Goal: Information Seeking & Learning: Understand process/instructions

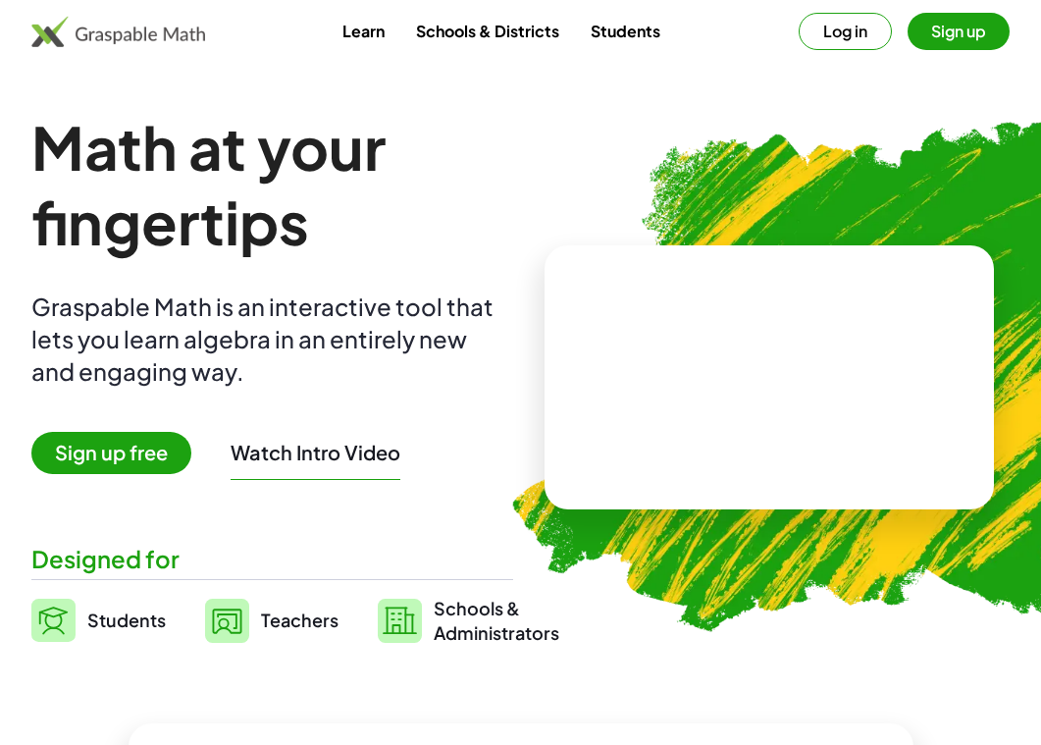
click at [151, 447] on span "Sign up free" at bounding box center [111, 453] width 160 height 42
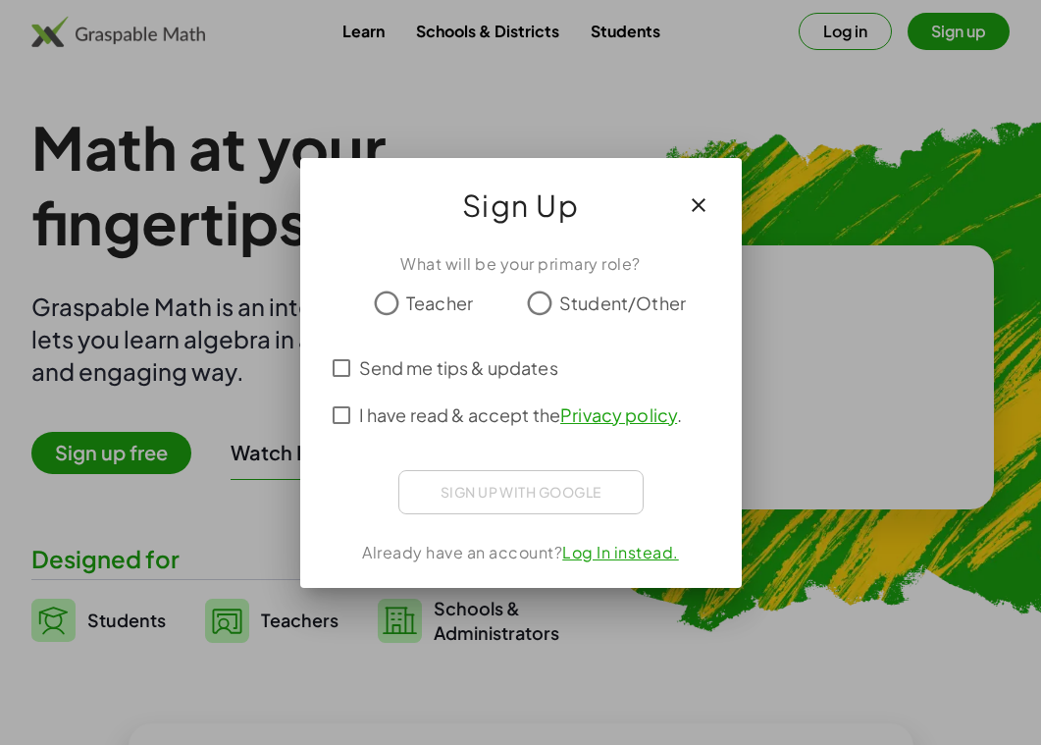
click at [415, 418] on span "I have read & accept the Privacy policy ." at bounding box center [521, 414] width 324 height 26
click at [427, 320] on label "Teacher" at bounding box center [439, 302] width 67 height 39
click at [530, 493] on div "Sign in with Google. Opens in new tab" at bounding box center [521, 489] width 180 height 43
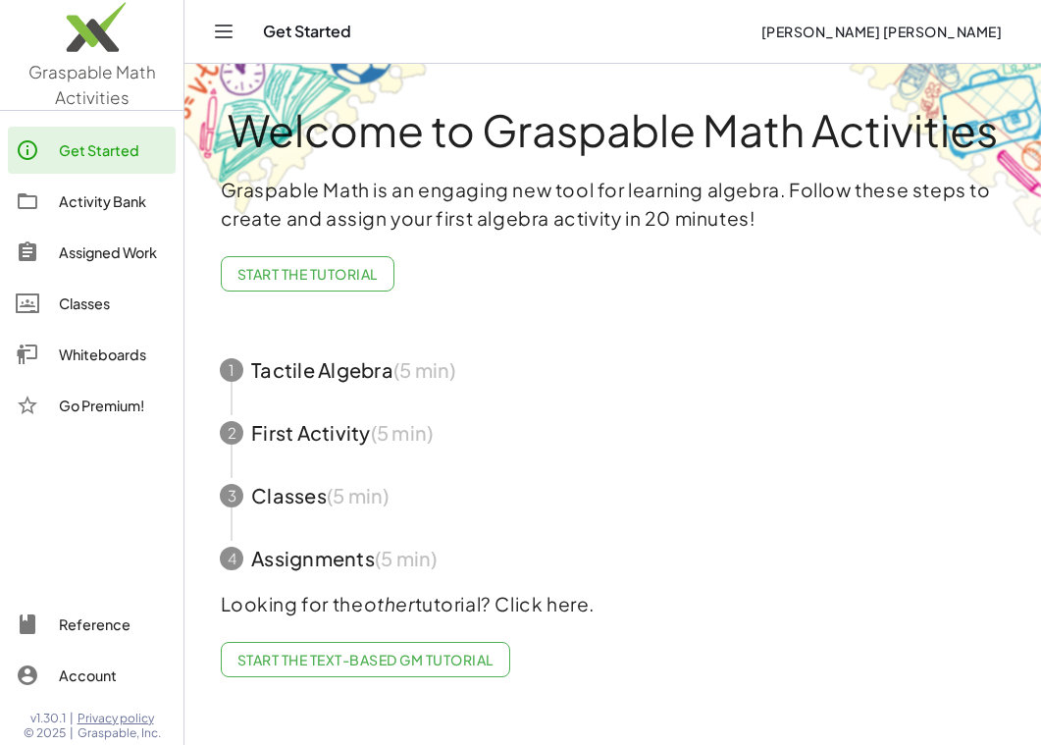
click at [232, 33] on icon "Toggle navigation" at bounding box center [224, 32] width 24 height 24
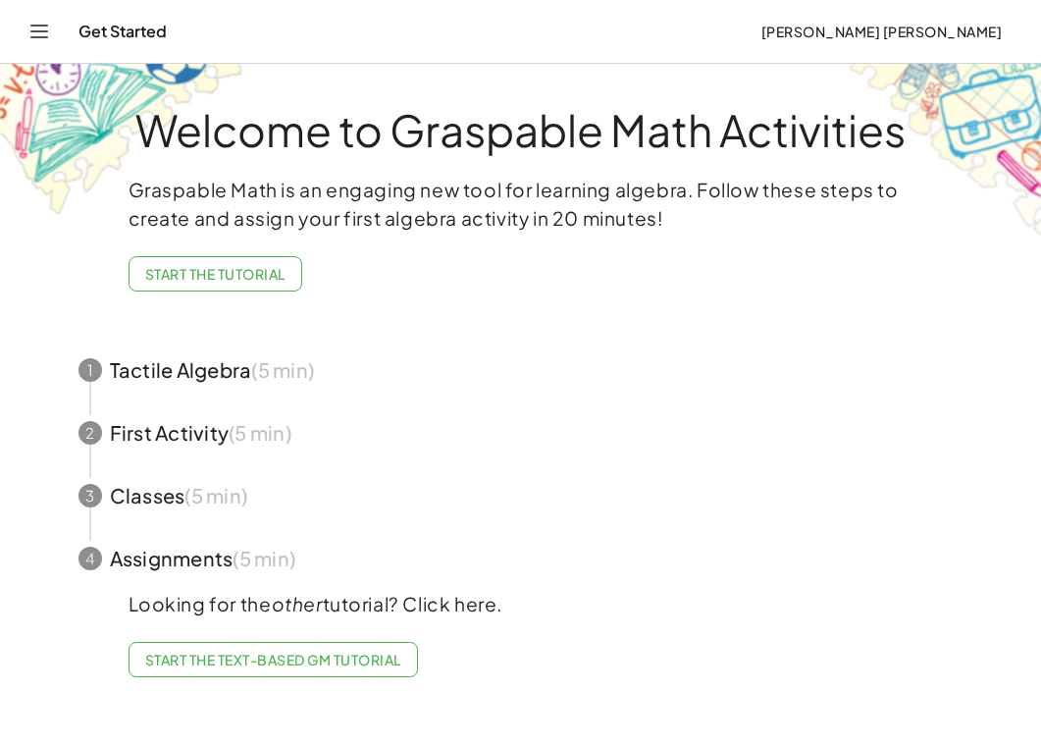
click at [159, 269] on span "Start the Tutorial" at bounding box center [215, 274] width 140 height 18
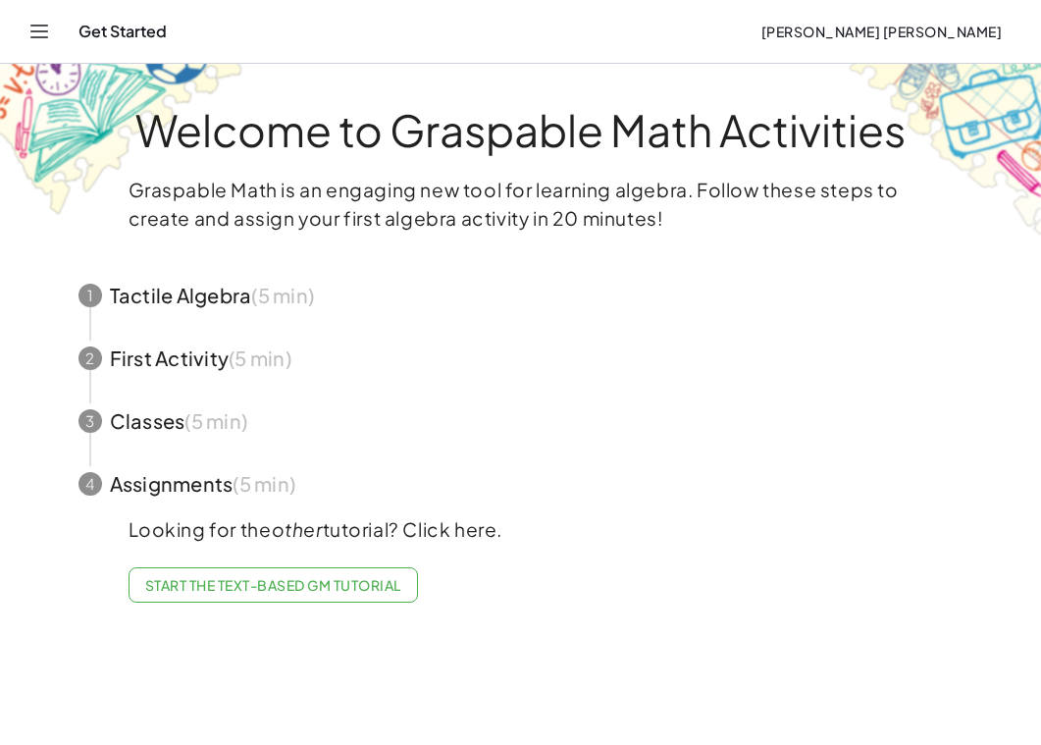
click at [244, 350] on span "button" at bounding box center [521, 358] width 932 height 63
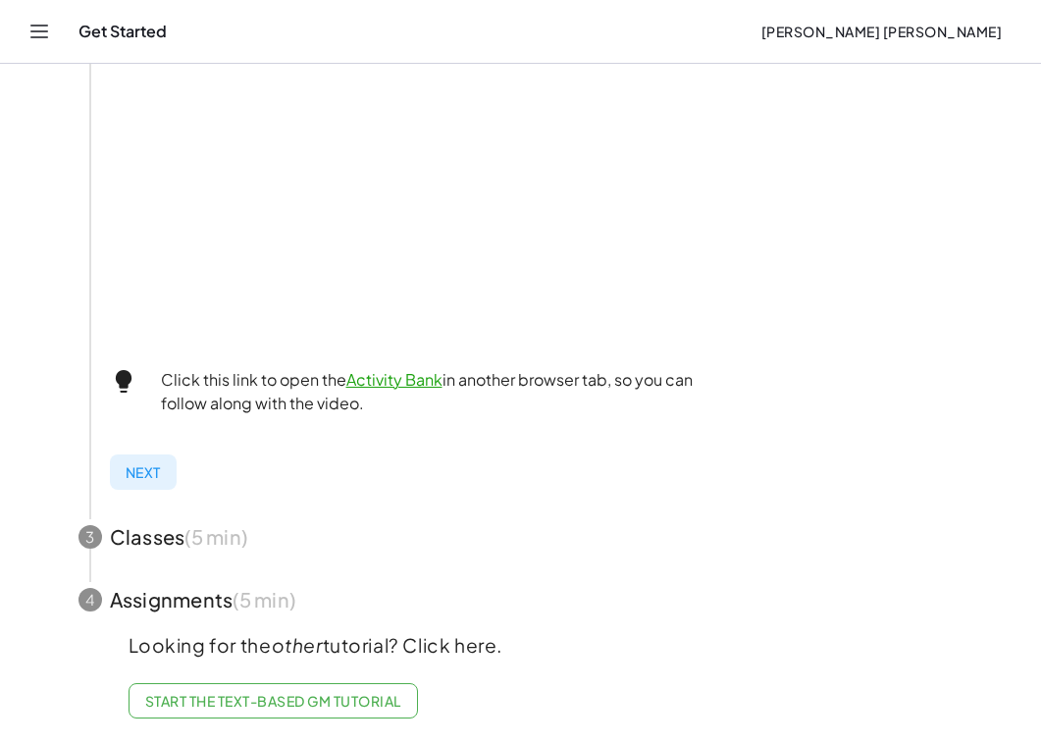
scroll to position [609, 0]
click at [239, 686] on link "Start the Text-based GM Tutorial" at bounding box center [272, 702] width 289 height 35
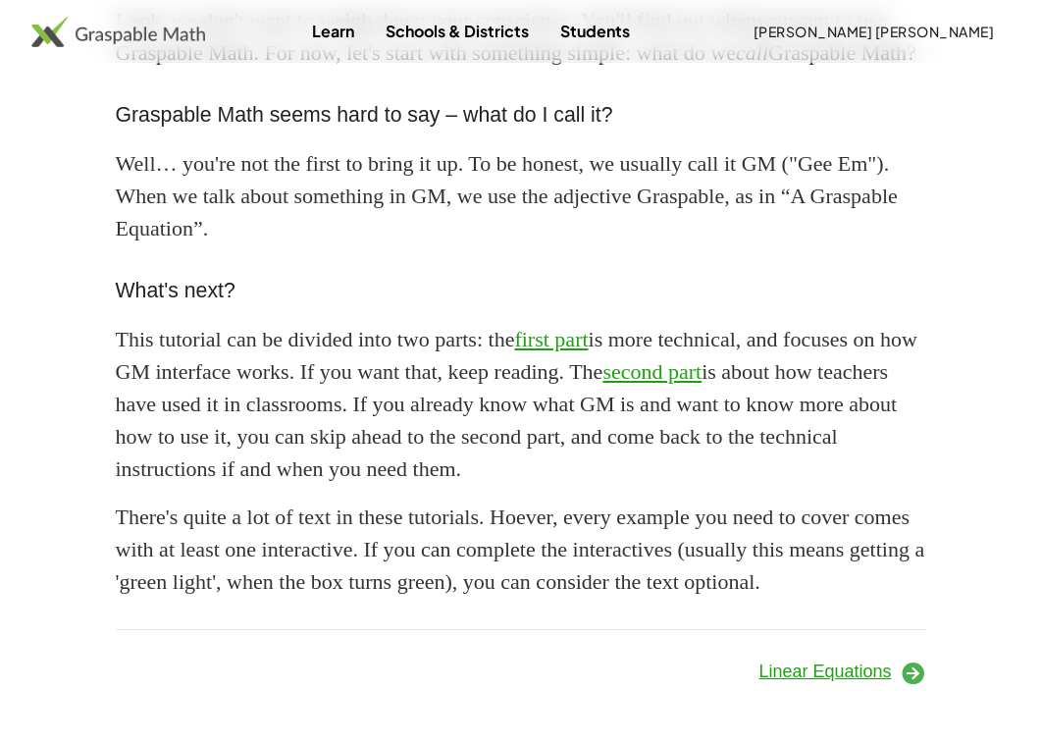
scroll to position [1771, 0]
click at [828, 680] on span "Linear Equations" at bounding box center [824, 671] width 132 height 20
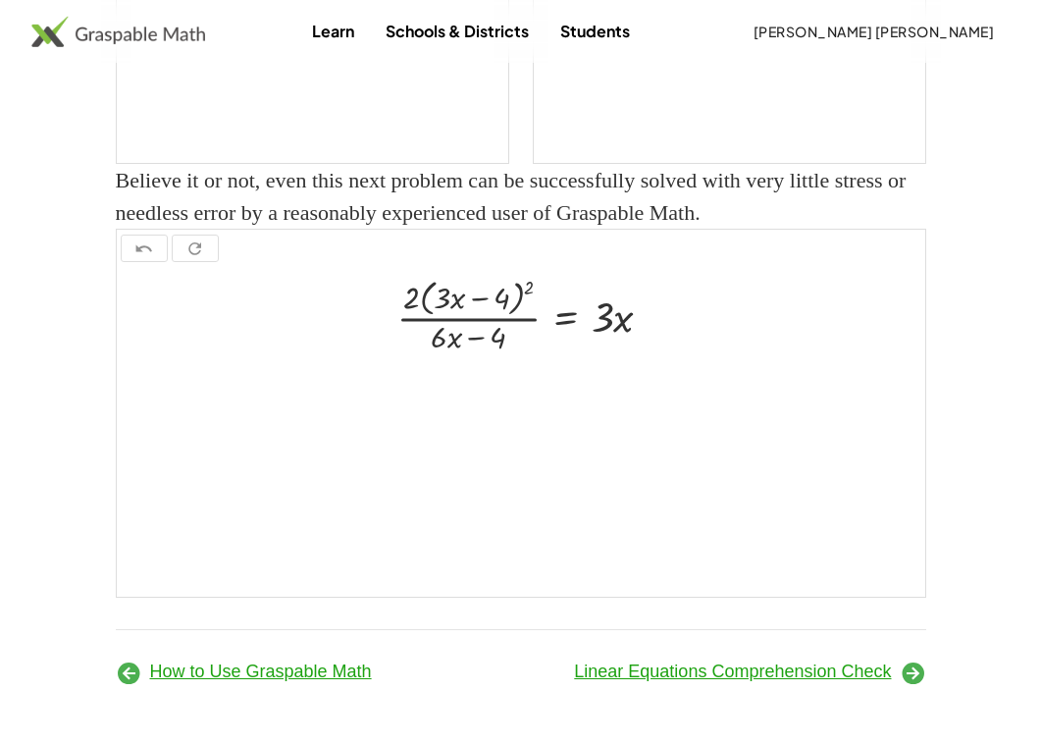
click at [910, 678] on icon at bounding box center [912, 672] width 26 height 26
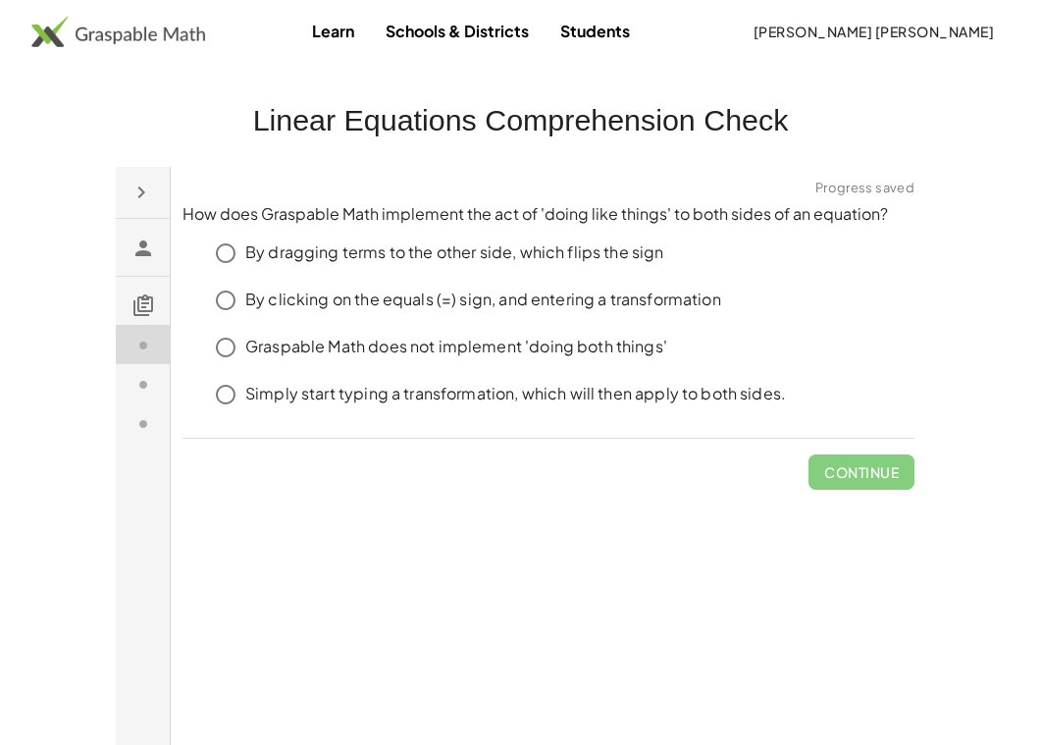
click at [670, 284] on div "By clicking on the equals (=) sign, and entering a transformation" at bounding box center [559, 299] width 708 height 39
click at [669, 305] on p "By clicking on the equals (=) sign, and entering a transformation" at bounding box center [482, 298] width 476 height 23
click span "Check"
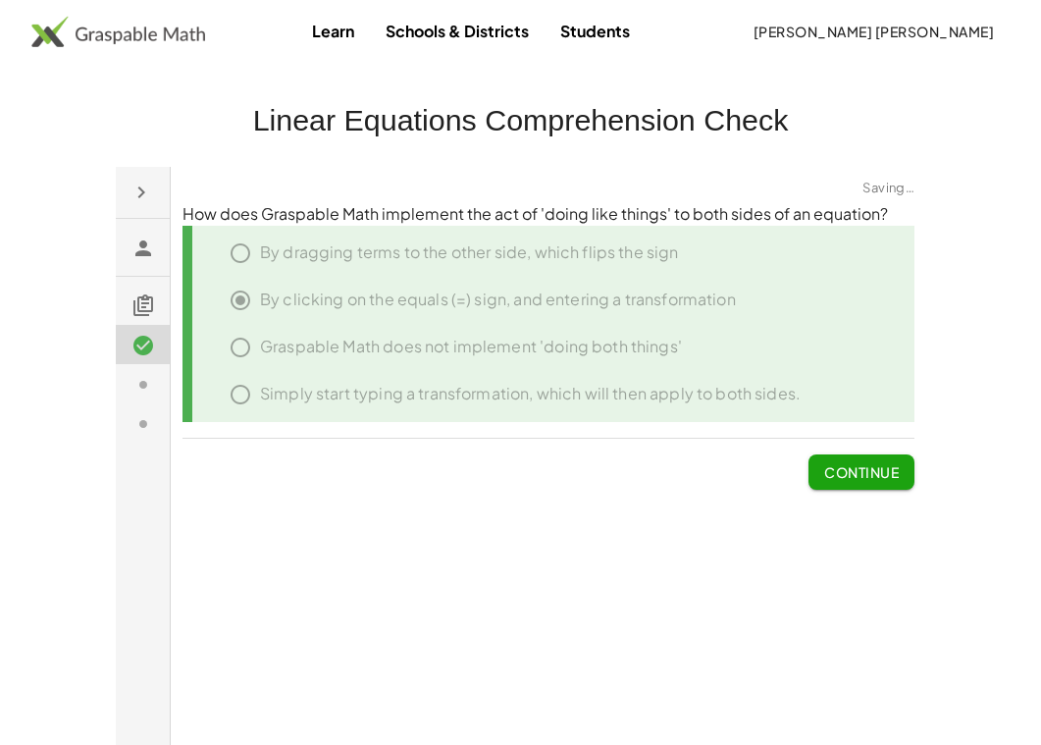
click span "Continue"
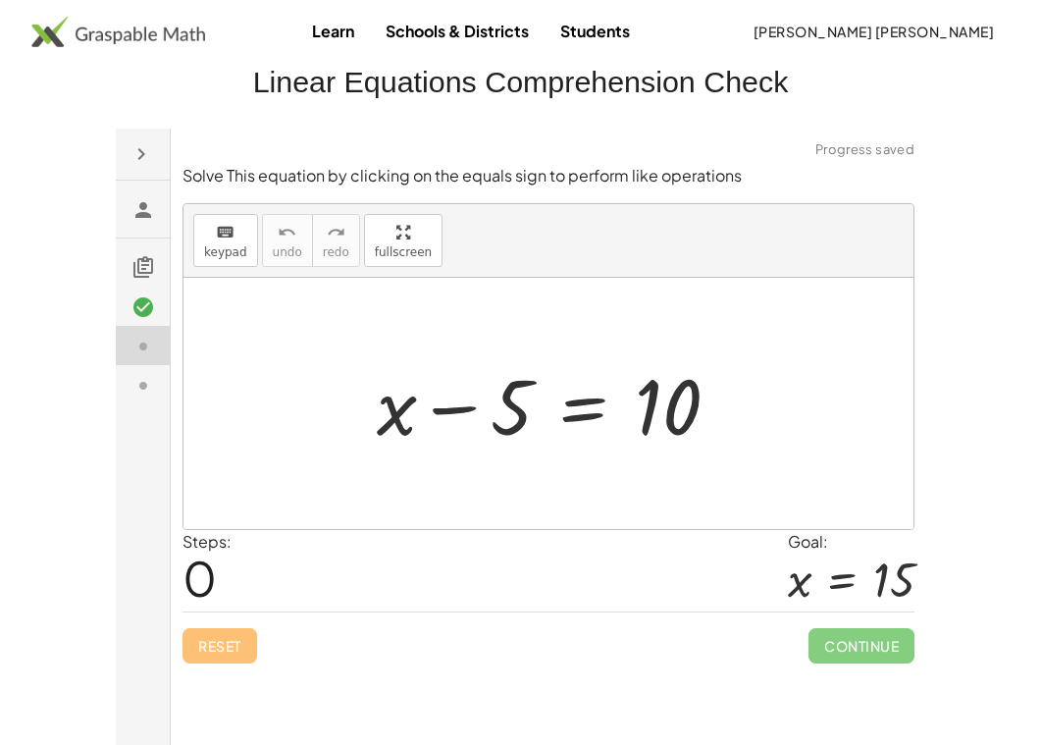
scroll to position [49, 0]
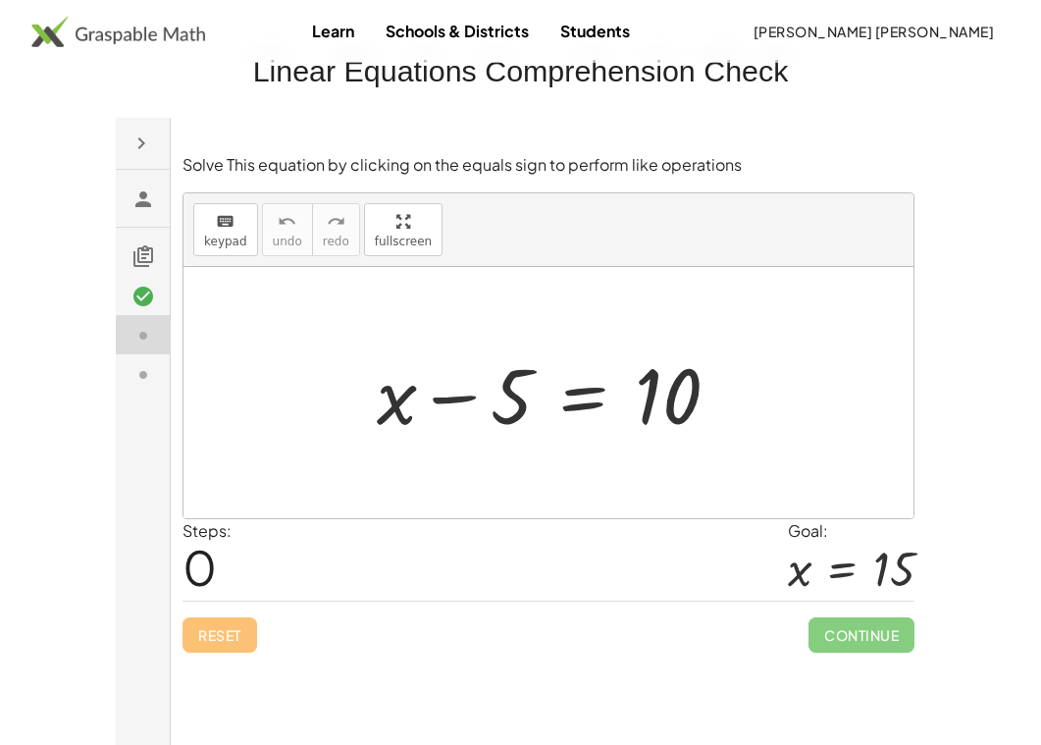
click at [461, 387] on div at bounding box center [555, 391] width 378 height 101
click at [465, 397] on div at bounding box center [555, 391] width 378 height 101
click at [646, 393] on div at bounding box center [555, 391] width 378 height 101
click at [232, 239] on span "keypad" at bounding box center [224, 240] width 43 height 14
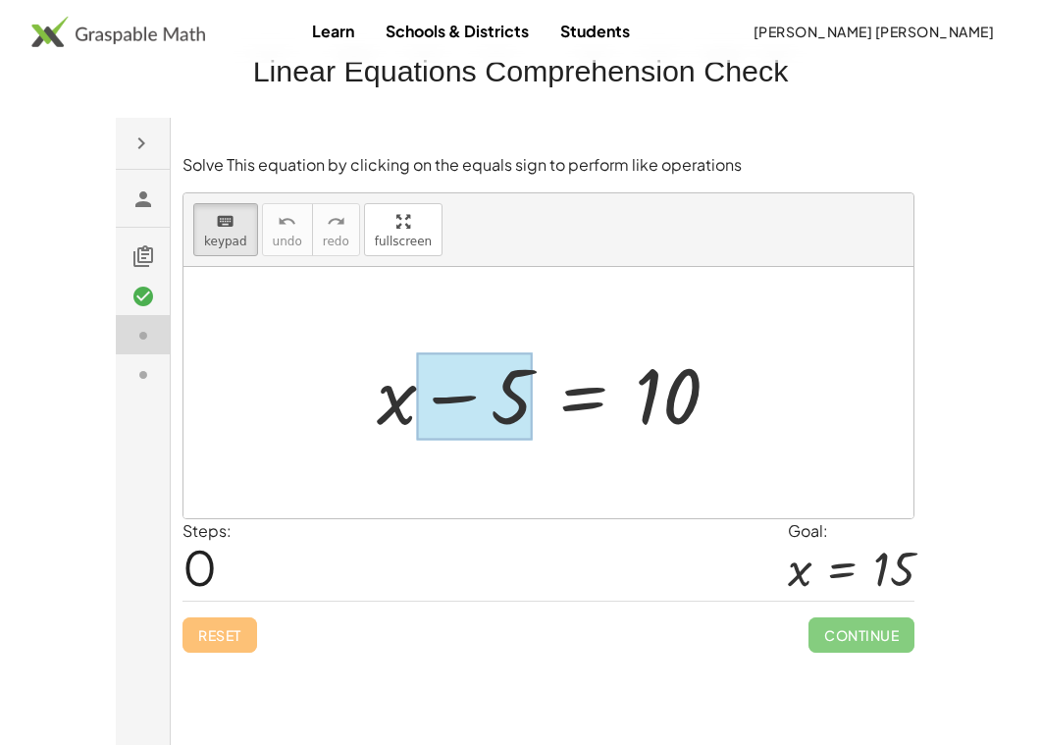
click at [454, 393] on div at bounding box center [474, 395] width 116 height 87
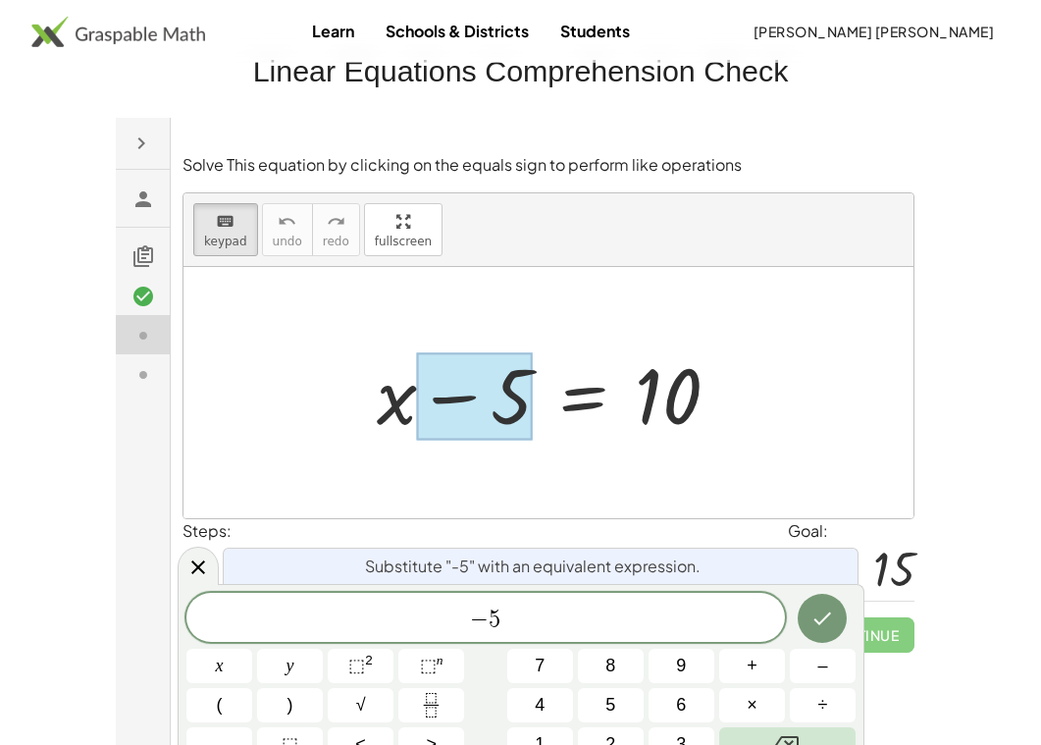
click at [624, 419] on div at bounding box center [555, 391] width 378 height 101
click at [668, 412] on div at bounding box center [555, 391] width 378 height 101
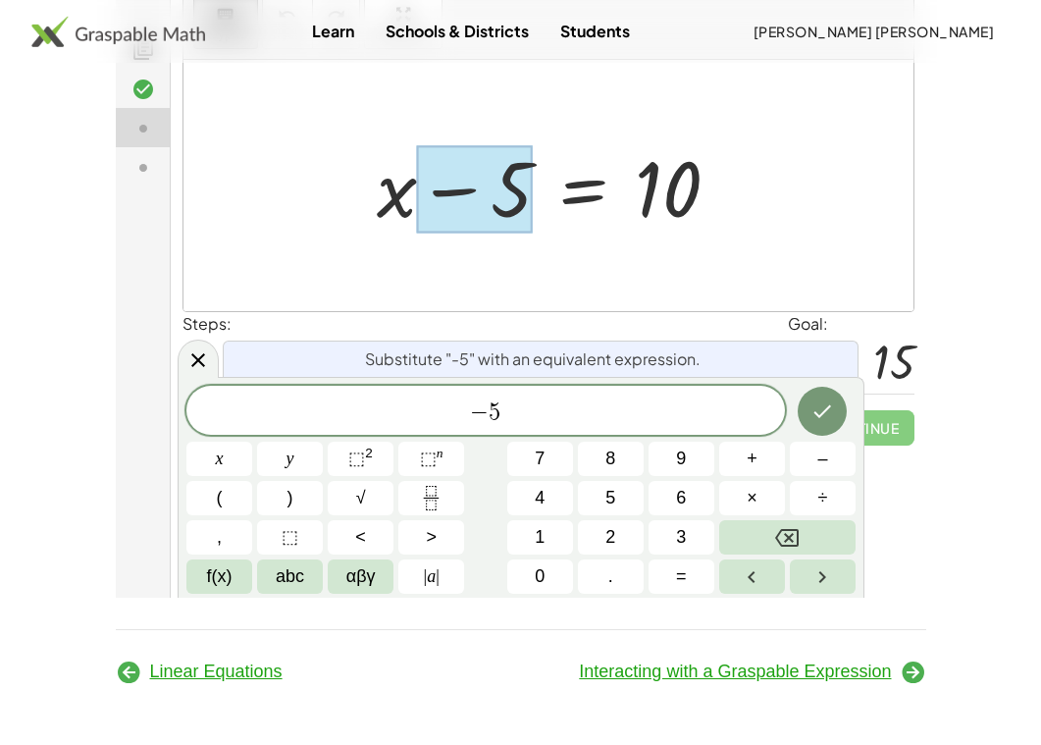
scroll to position [256, 0]
